Goal: Find specific page/section: Find specific page/section

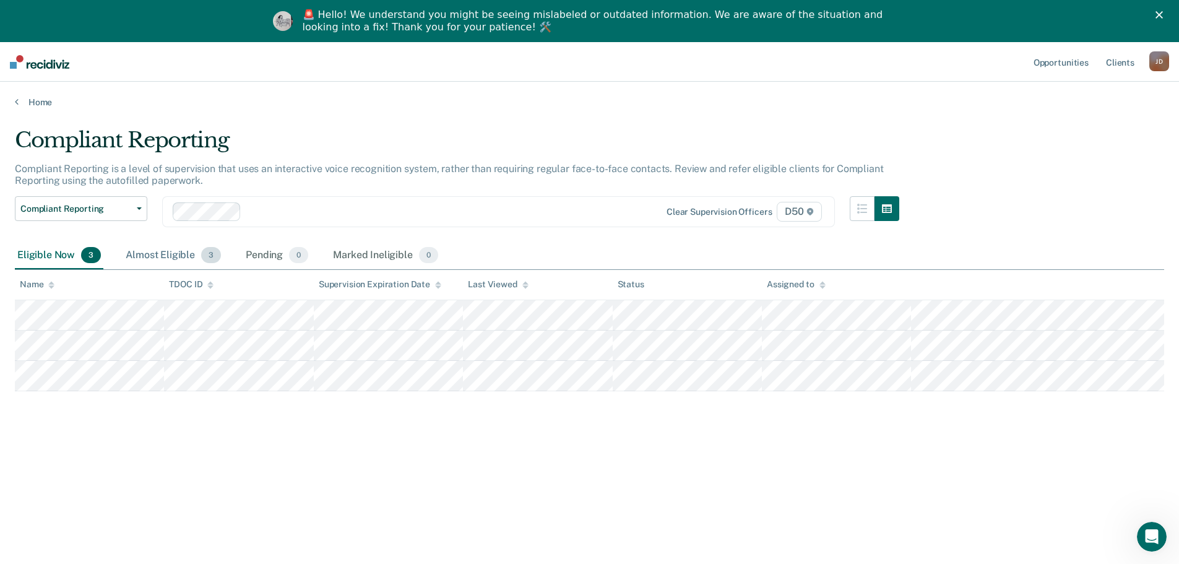
click at [158, 258] on div "Almost Eligible 3" at bounding box center [173, 255] width 100 height 27
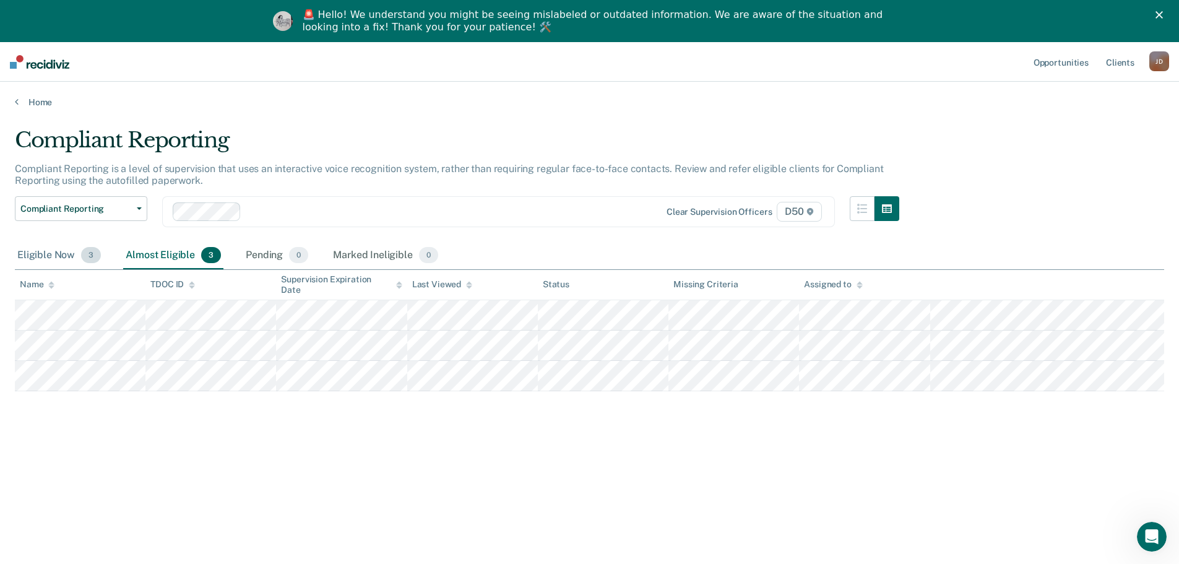
click at [51, 254] on div "Eligible Now 3" at bounding box center [59, 255] width 89 height 27
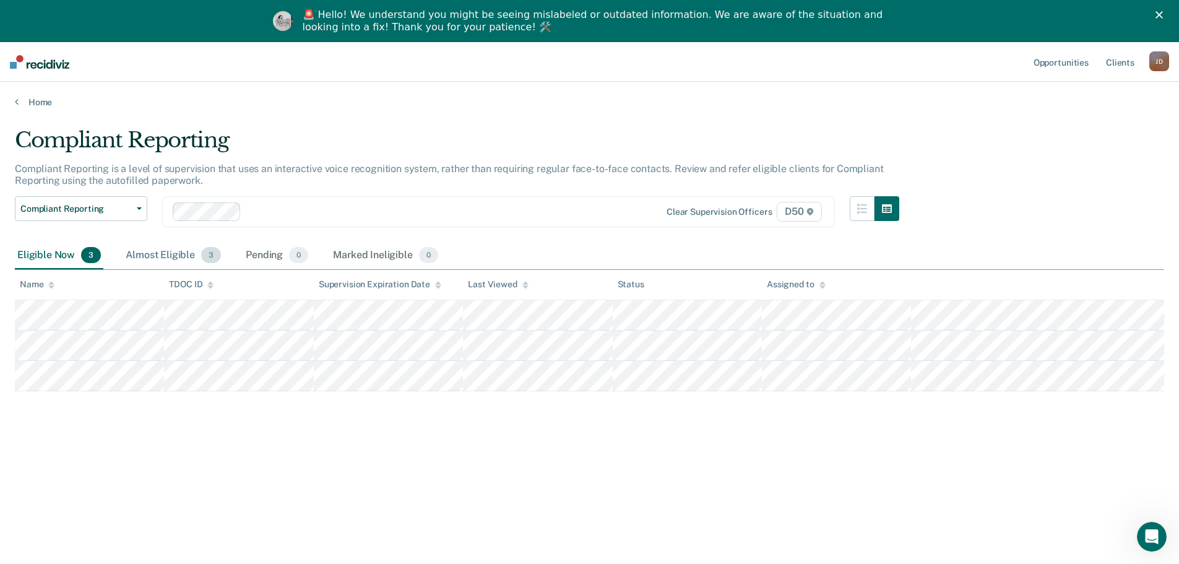
click at [159, 259] on div "Almost Eligible 3" at bounding box center [173, 255] width 100 height 27
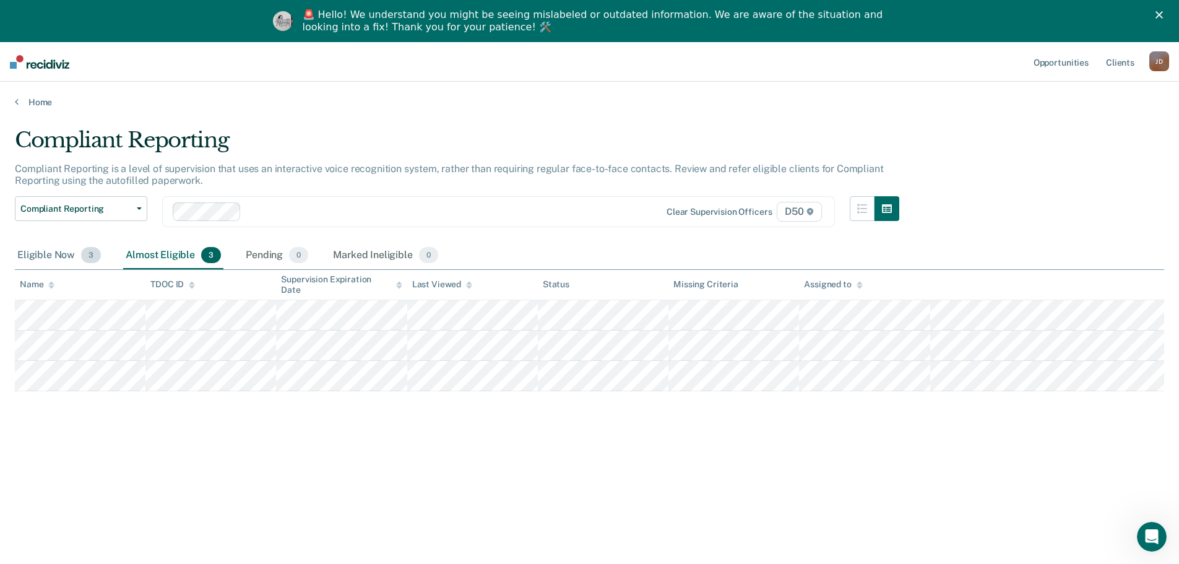
click at [65, 252] on div "Eligible Now 3" at bounding box center [59, 255] width 89 height 27
